Goal: Communication & Community: Participate in discussion

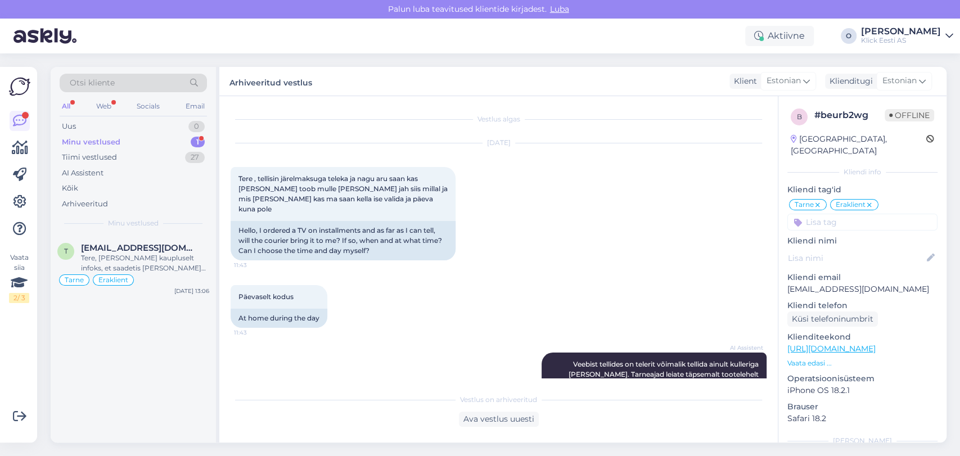
scroll to position [1579, 0]
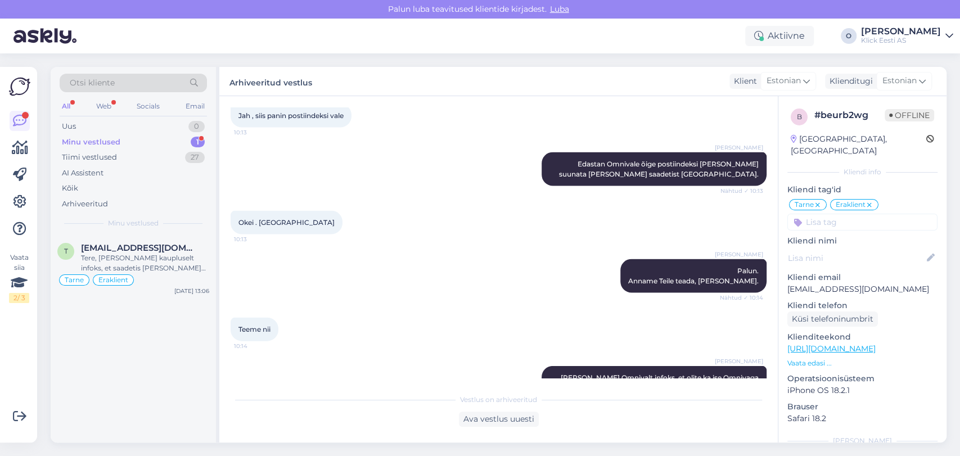
click at [159, 139] on div "Minu vestlused 1" at bounding box center [133, 142] width 147 height 16
click at [156, 253] on div "Tere, [PERSON_NAME] kaupluselt infoks, et saadetis [PERSON_NAME] pandud, kuid n…" at bounding box center [145, 263] width 128 height 20
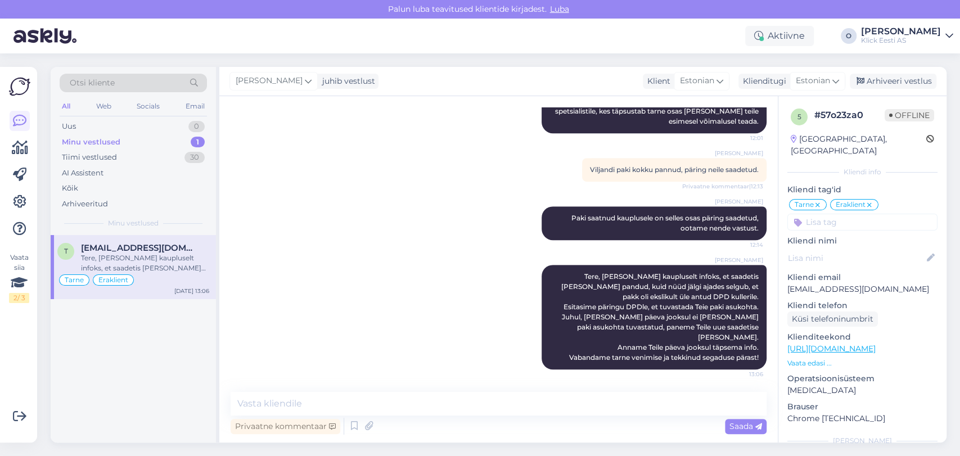
click at [168, 138] on div "Minu vestlused 1" at bounding box center [133, 142] width 147 height 16
click at [165, 151] on div "Tiimi vestlused 30" at bounding box center [133, 158] width 147 height 16
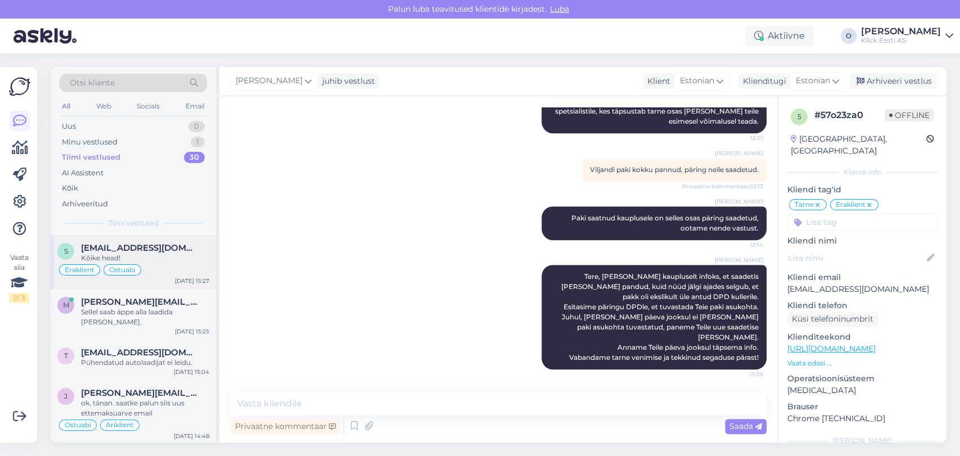
click at [153, 239] on div "s [EMAIL_ADDRESS][DOMAIN_NAME] Kõike head! Eraklient Ostuabi [DATE] 15:27" at bounding box center [133, 262] width 165 height 54
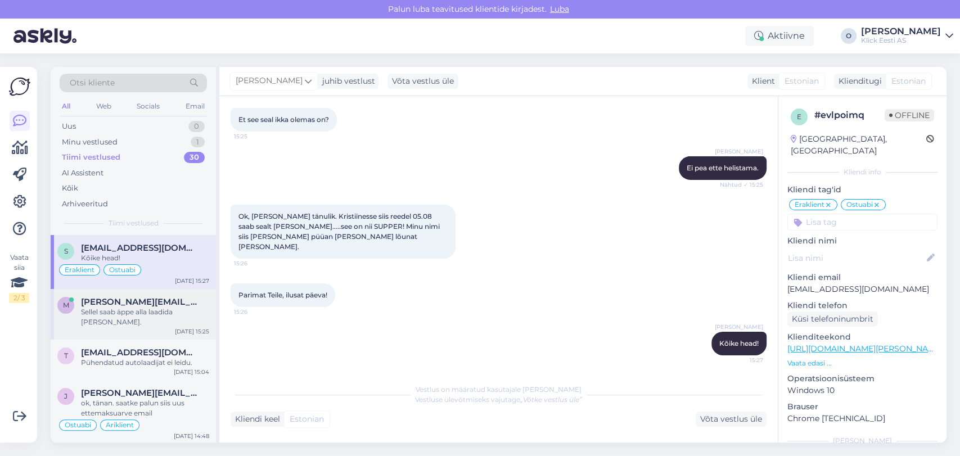
click at [145, 307] on div "Sellel saab äppe alla laadida [PERSON_NAME]." at bounding box center [145, 317] width 128 height 20
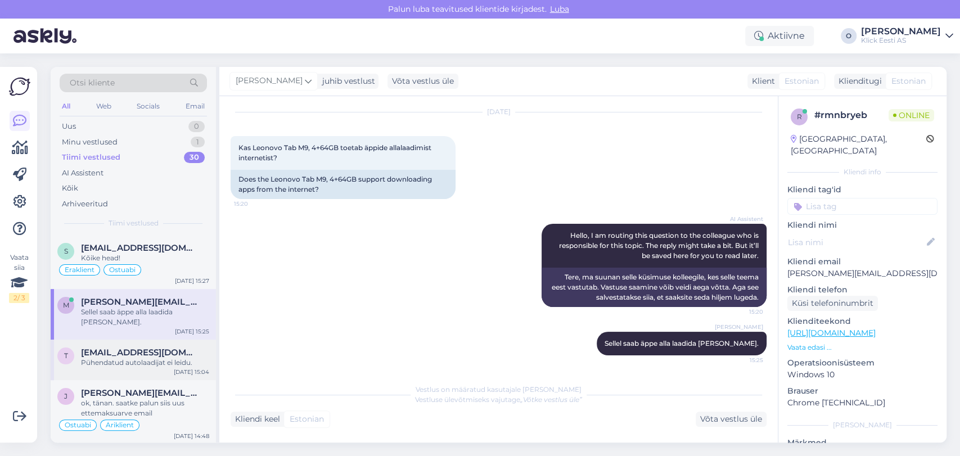
click at [139, 347] on span "[EMAIL_ADDRESS][DOMAIN_NAME]" at bounding box center [139, 352] width 117 height 10
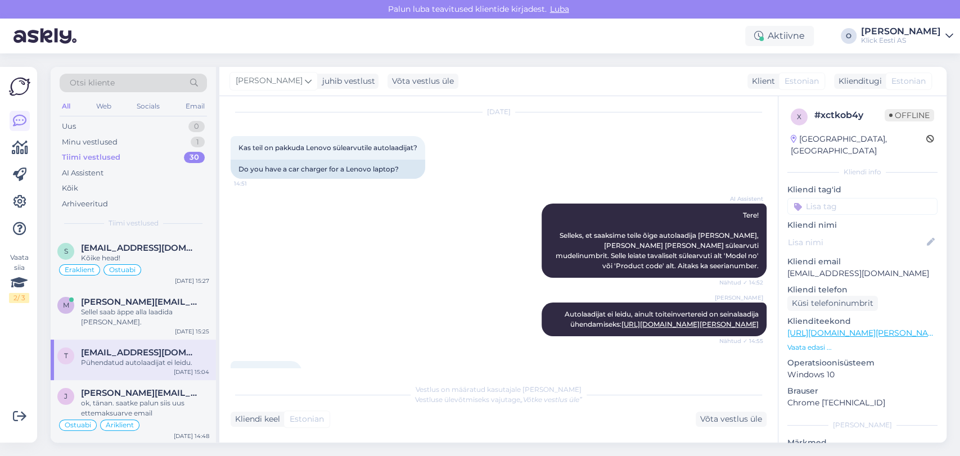
scroll to position [189, 0]
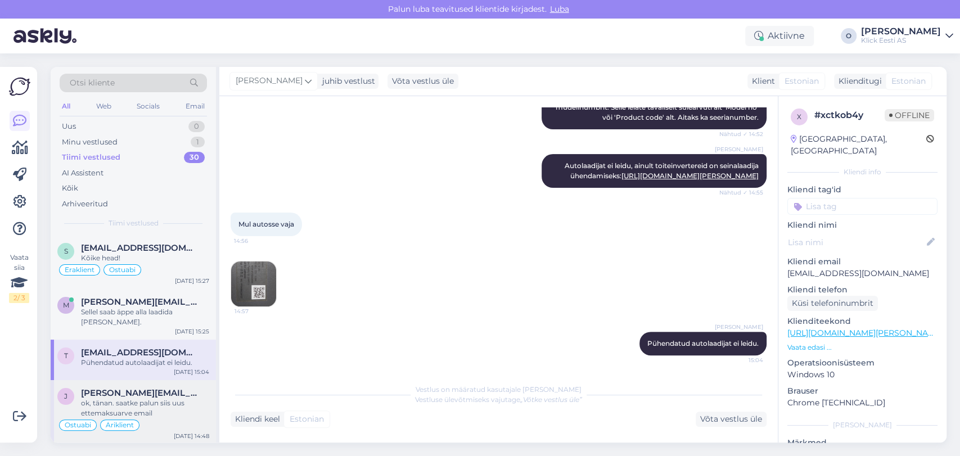
click at [139, 388] on span "[PERSON_NAME][EMAIL_ADDRESS][DOMAIN_NAME]" at bounding box center [139, 393] width 117 height 10
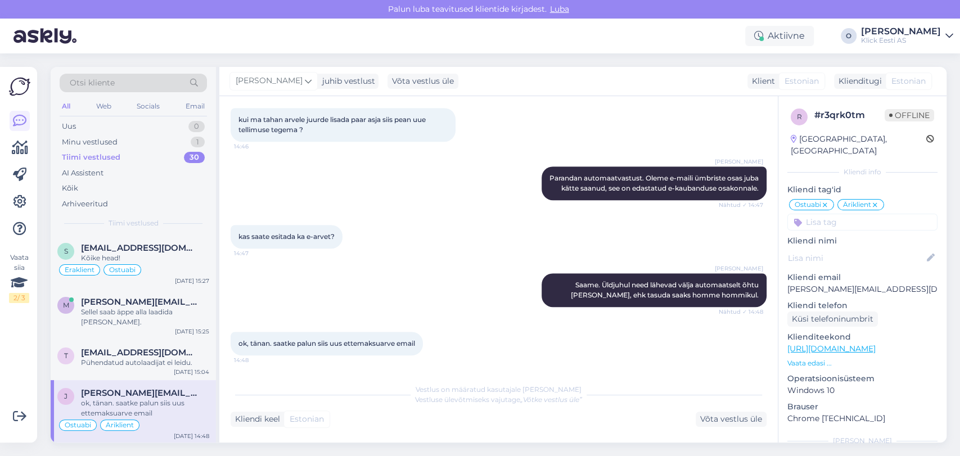
scroll to position [513, 0]
click at [146, 124] on div "Uus 1" at bounding box center [133, 127] width 147 height 16
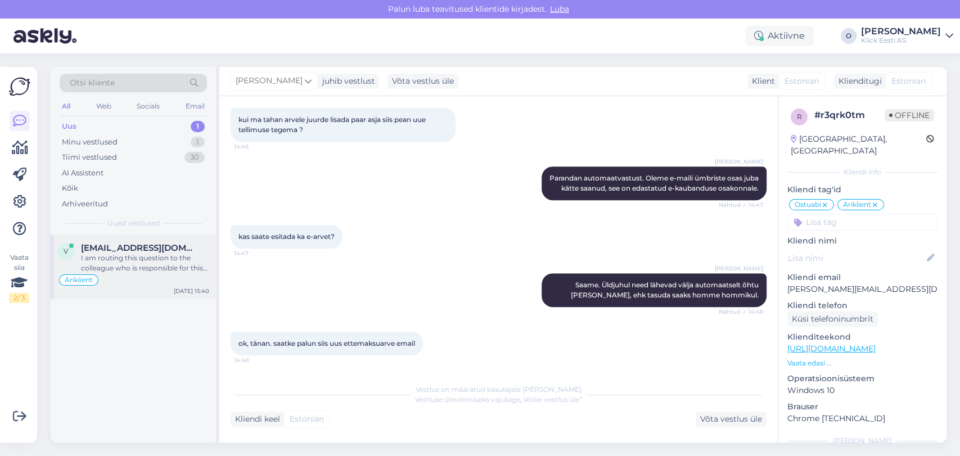
click at [124, 247] on span "[EMAIL_ADDRESS][DOMAIN_NAME]" at bounding box center [139, 248] width 117 height 10
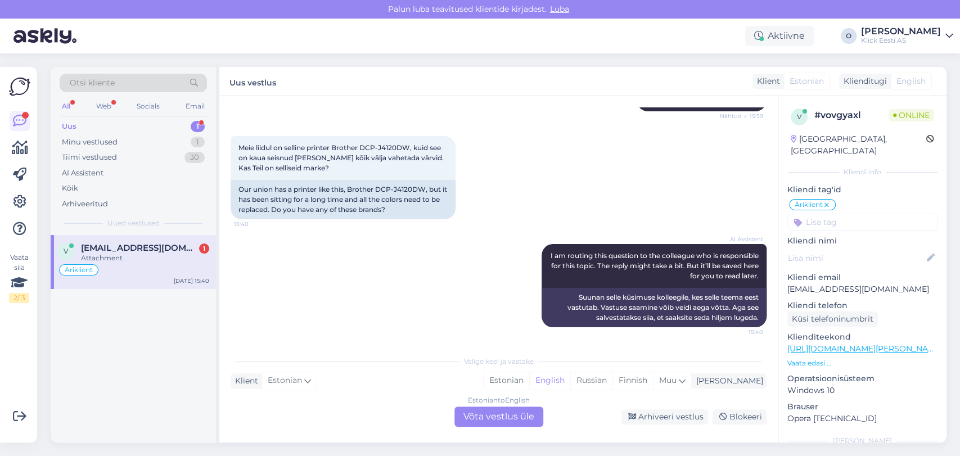
scroll to position [359, 0]
